Goal: Task Accomplishment & Management: Complete application form

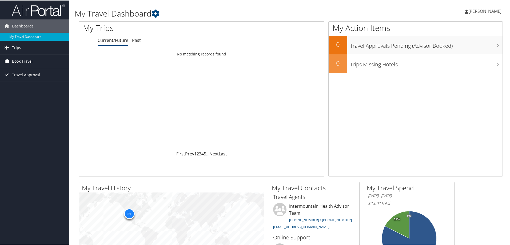
click at [19, 62] on span "Book Travel" at bounding box center [22, 60] width 21 height 13
click at [24, 72] on link "Agent Booking Request" at bounding box center [34, 72] width 69 height 8
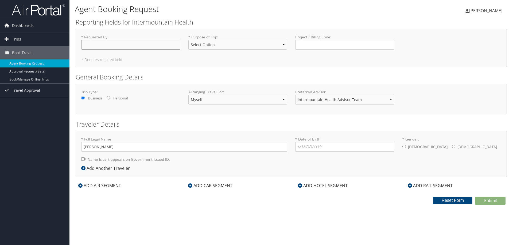
click at [113, 46] on input "* Requested By : Required" at bounding box center [130, 45] width 99 height 10
type input "[PERSON_NAME]"
click at [216, 48] on select "Select Option 3rd Party Reimbursable Business CME Conf or Education Groups Pers…" at bounding box center [237, 45] width 99 height 10
select select "Business"
click at [188, 40] on select "Select Option 3rd Party Reimbursable Business CME Conf or Education Groups Pers…" at bounding box center [237, 45] width 99 height 10
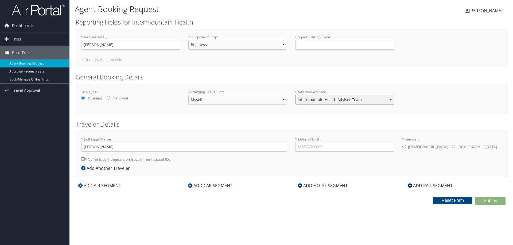
click at [304, 99] on select "Intermountain Health Advisor Team" at bounding box center [344, 100] width 99 height 10
click at [420, 96] on div "Trip Type: Business Personal Arranging Travel For: Myself Another Traveler Gues…" at bounding box center [291, 98] width 428 height 19
click at [335, 146] on input "* Date of Birth: Invalid Date" at bounding box center [344, 147] width 99 height 10
type input "[DATE]"
click at [451, 147] on input "* Gender: [DEMOGRAPHIC_DATA] [DEMOGRAPHIC_DATA]" at bounding box center [452, 146] width 3 height 3
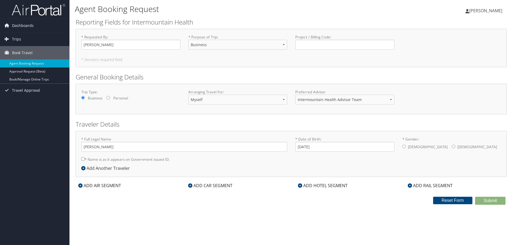
radio input "true"
click at [82, 159] on input "* Name is as it appears on Government issued ID." at bounding box center [82, 159] width 3 height 3
checkbox input "true"
click at [81, 186] on icon at bounding box center [80, 186] width 4 height 4
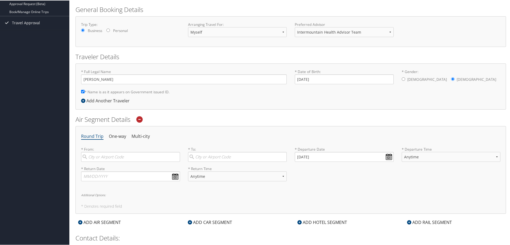
scroll to position [107, 0]
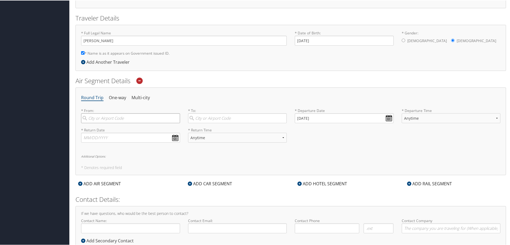
click at [110, 119] on input "search" at bounding box center [130, 118] width 99 height 10
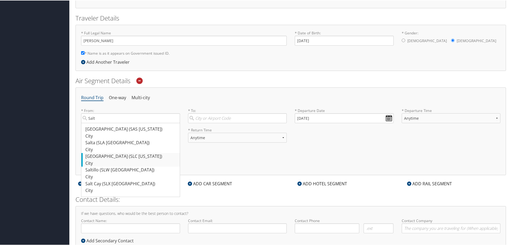
click at [118, 159] on div "[GEOGRAPHIC_DATA] (SLC [US_STATE])" at bounding box center [131, 156] width 92 height 7
click at [118, 123] on input "Salt" at bounding box center [130, 118] width 99 height 10
type input "[GEOGRAPHIC_DATA] (SLC [US_STATE])"
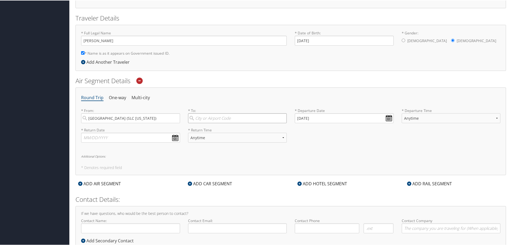
click at [211, 118] on input "search" at bounding box center [237, 118] width 99 height 10
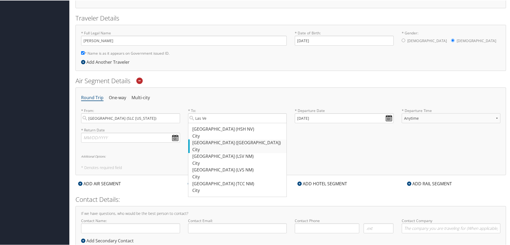
click at [206, 143] on div "[GEOGRAPHIC_DATA] ([GEOGRAPHIC_DATA])" at bounding box center [238, 142] width 92 height 7
click at [206, 123] on input "Las Ve" at bounding box center [237, 118] width 99 height 10
type input "[GEOGRAPHIC_DATA] ([GEOGRAPHIC_DATA])"
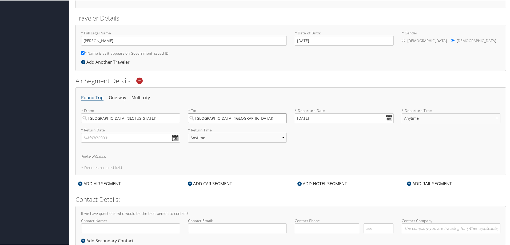
click at [244, 119] on input "[GEOGRAPHIC_DATA] ([GEOGRAPHIC_DATA])" at bounding box center [237, 118] width 99 height 10
click at [317, 117] on input "[DATE]" at bounding box center [344, 118] width 99 height 10
click at [349, 131] on th at bounding box center [347, 130] width 7 height 7
click at [326, 161] on td "15" at bounding box center [324, 161] width 7 height 7
type input "[DATE]"
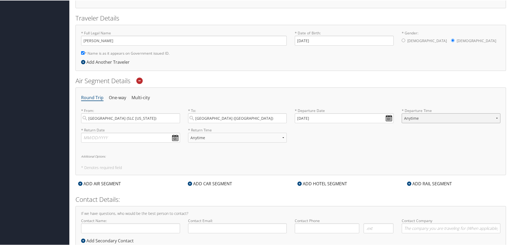
click at [421, 116] on select "Anytime Early Morning (5AM-7AM) Morning (7AM-12PM) Afternoon (12PM-5PM) Evening…" at bounding box center [451, 118] width 99 height 10
select select "12PM-5PM"
click at [402, 113] on select "Anytime Early Morning (5AM-7AM) Morning (7AM-12PM) Afternoon (12PM-5PM) Evening…" at bounding box center [451, 118] width 99 height 10
click at [148, 139] on input "text" at bounding box center [130, 137] width 99 height 10
click at [138, 148] on th at bounding box center [134, 149] width 7 height 7
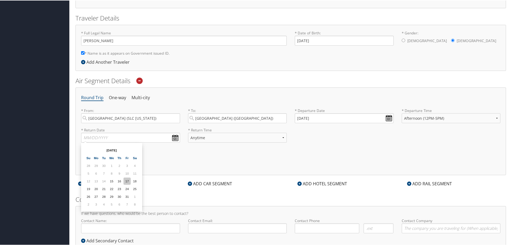
click at [125, 181] on td "17" at bounding box center [127, 180] width 7 height 7
type input "[DATE]"
click at [210, 138] on select "Anytime Early Morning (5AM-7AM) Morning (7AM-12PM) Afternoon (12PM-5PM) Evening…" at bounding box center [237, 137] width 99 height 10
select select "12PM-5PM"
click at [188, 132] on select "Anytime Early Morning (5AM-7AM) Morning (7AM-12PM) Afternoon (12PM-5PM) Evening…" at bounding box center [237, 137] width 99 height 10
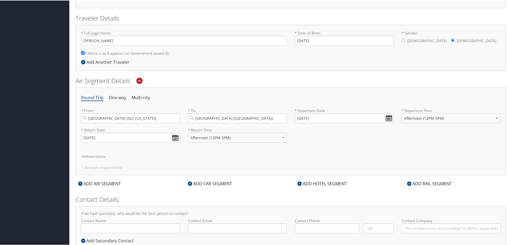
click at [92, 156] on h6 "Additional Options:" at bounding box center [291, 156] width 420 height 3
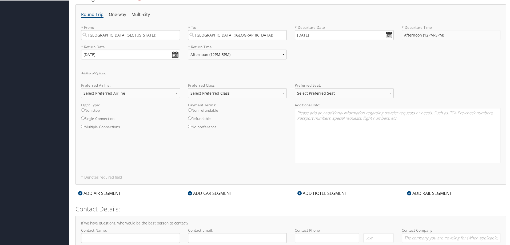
scroll to position [214, 0]
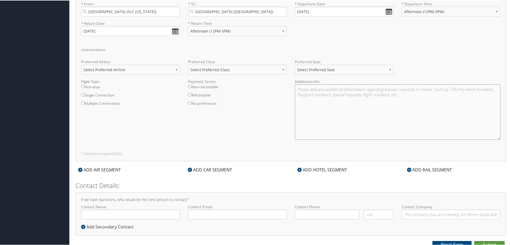
click at [305, 92] on textarea at bounding box center [398, 112] width 206 height 56
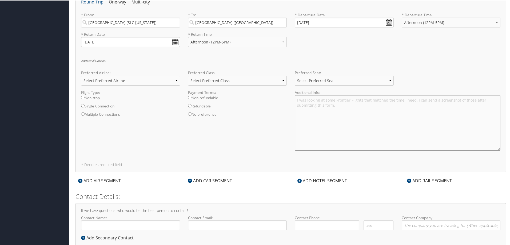
scroll to position [217, 0]
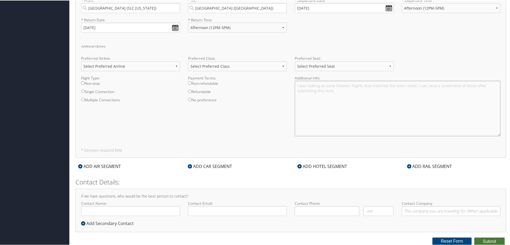
type textarea "I was looking at some Frontier Flights that matched the time I need. I can send…"
click at [491, 241] on button "Submit" at bounding box center [490, 241] width 30 height 8
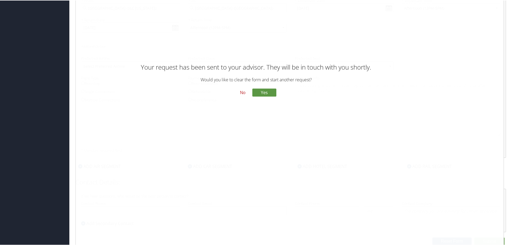
click at [242, 93] on button "No" at bounding box center [243, 92] width 14 height 9
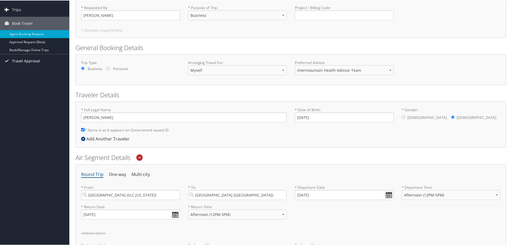
scroll to position [0, 0]
